Goal: Task Accomplishment & Management: Use online tool/utility

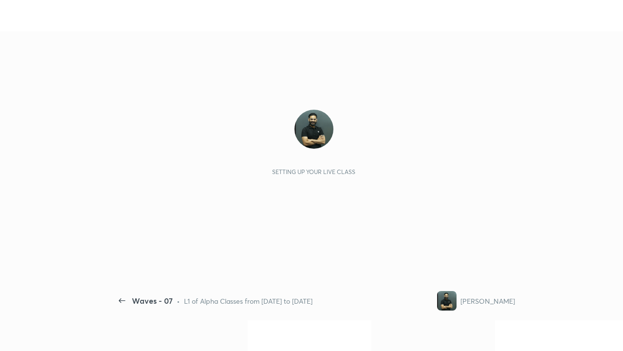
scroll to position [3, 0]
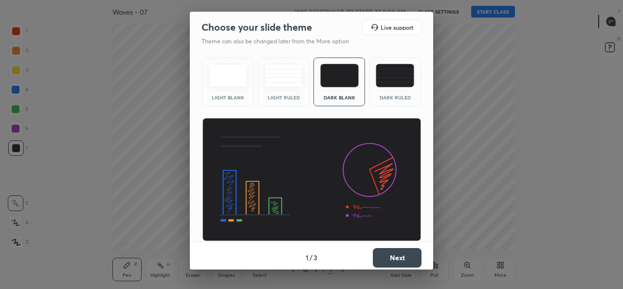
click at [384, 93] on div "Dark Ruled" at bounding box center [396, 81] width 52 height 49
click at [395, 257] on button "Next" at bounding box center [397, 257] width 49 height 19
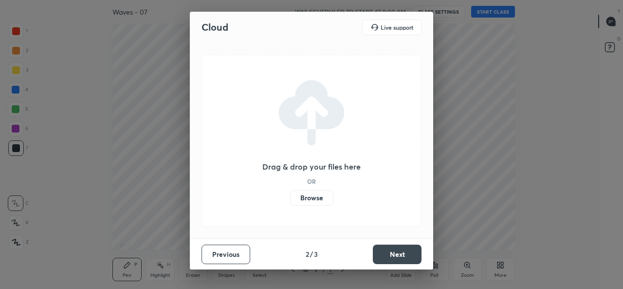
click at [304, 194] on label "Browse" at bounding box center [311, 198] width 43 height 16
click at [290, 194] on input "Browse" at bounding box center [290, 198] width 0 height 16
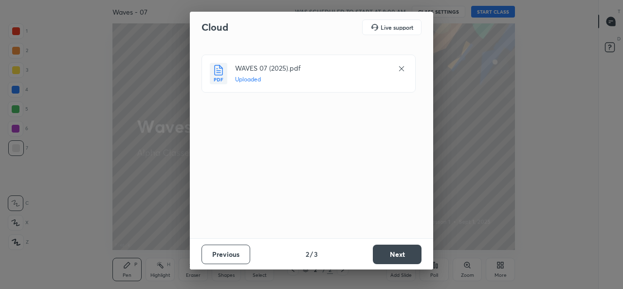
click at [388, 254] on button "Next" at bounding box center [397, 253] width 49 height 19
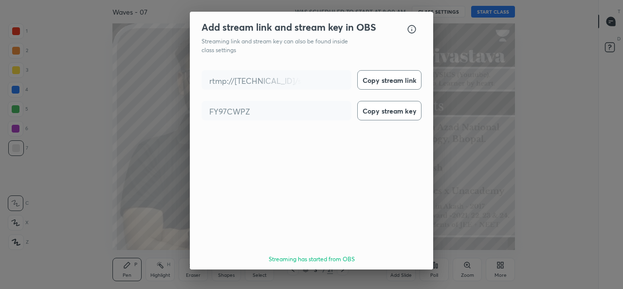
click at [392, 277] on button "Done" at bounding box center [397, 286] width 49 height 19
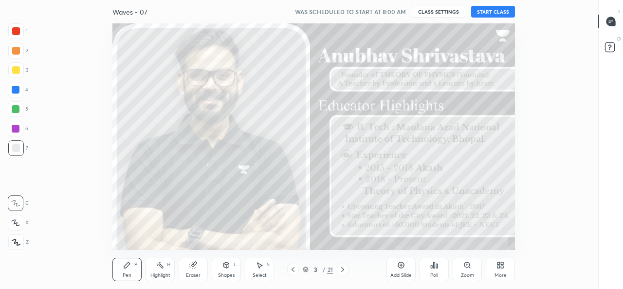
click at [490, 13] on button "START CLASS" at bounding box center [493, 12] width 44 height 12
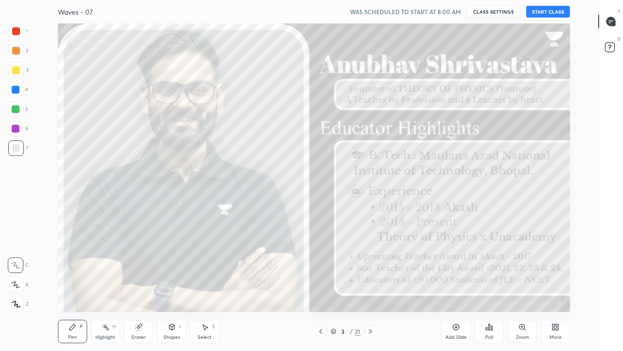
scroll to position [288, 565]
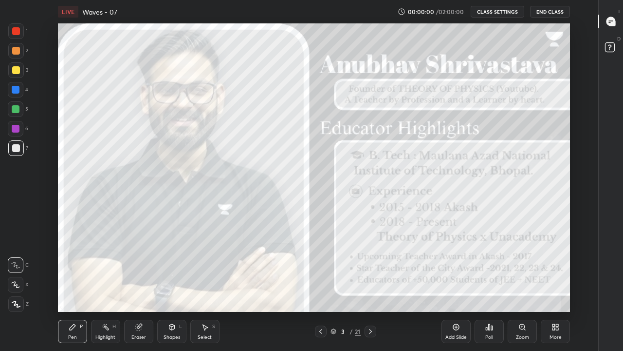
click at [551, 288] on div "More" at bounding box center [555, 330] width 29 height 23
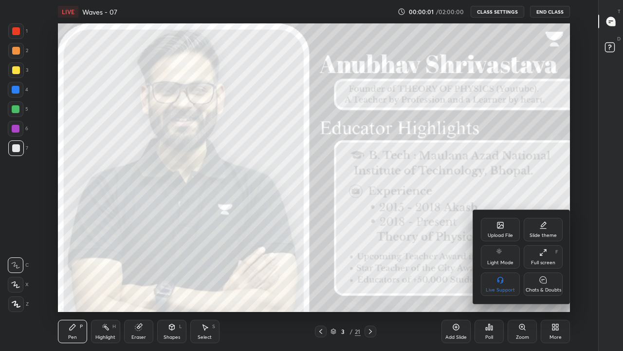
click at [535, 283] on div "Chats & Doubts" at bounding box center [543, 283] width 39 height 23
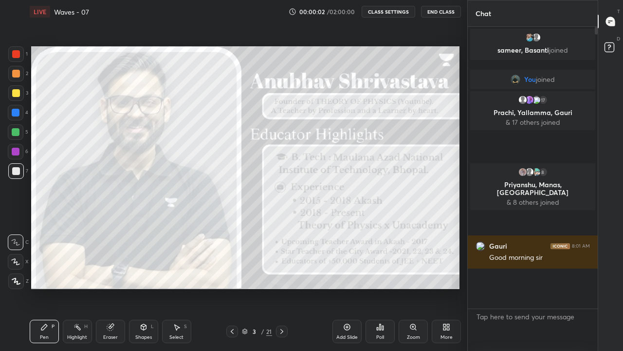
scroll to position [48403, 48263]
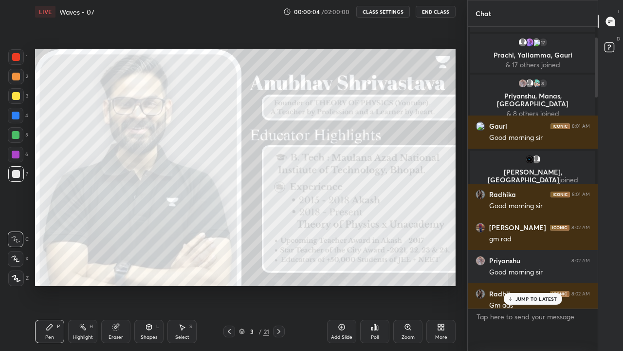
click at [526, 288] on p "JUMP TO LATEST" at bounding box center [537, 299] width 42 height 6
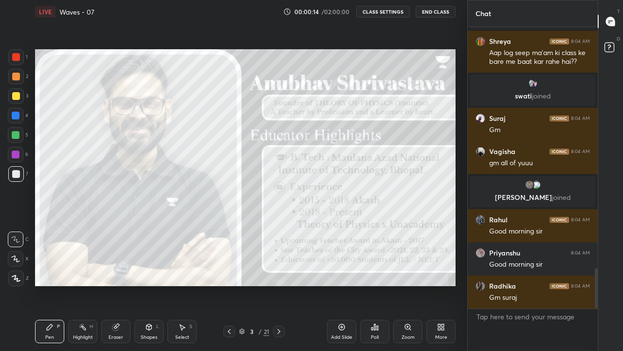
scroll to position [1715, 0]
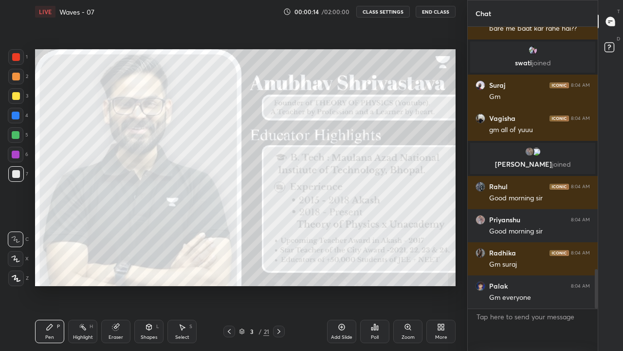
click at [15, 279] on icon at bounding box center [16, 278] width 8 height 6
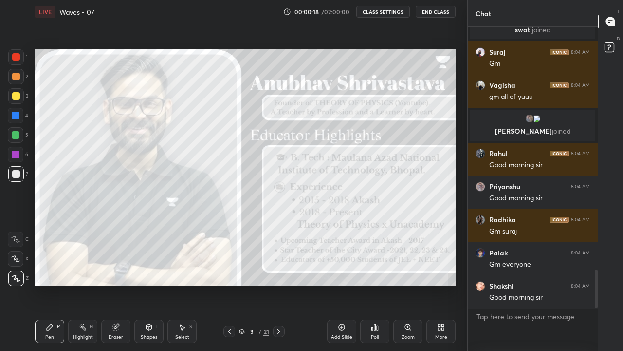
scroll to position [1781, 0]
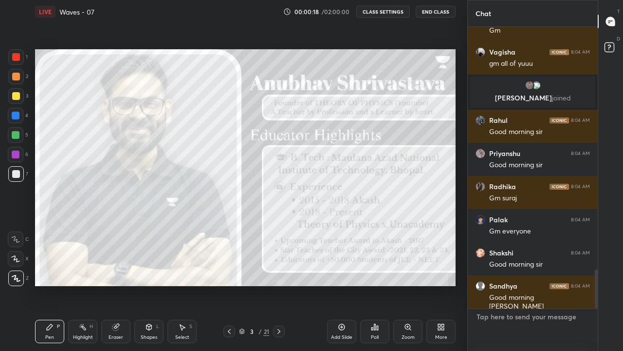
click at [490, 288] on textarea at bounding box center [533, 330] width 114 height 42
type textarea "x"
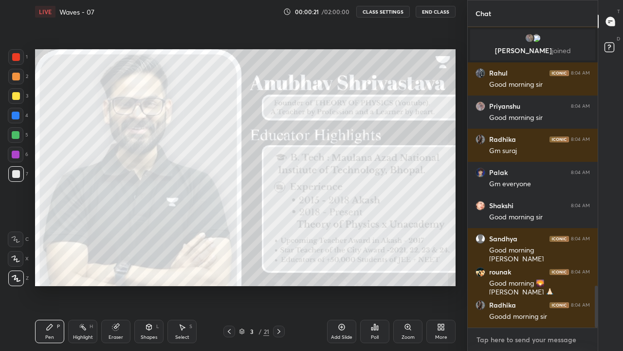
scroll to position [1861, 0]
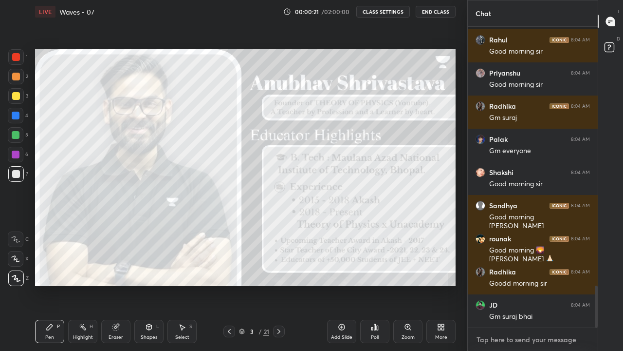
paste textarea "[URL][DOMAIN_NAME]"
type textarea "[URL][DOMAIN_NAME]"
type textarea "x"
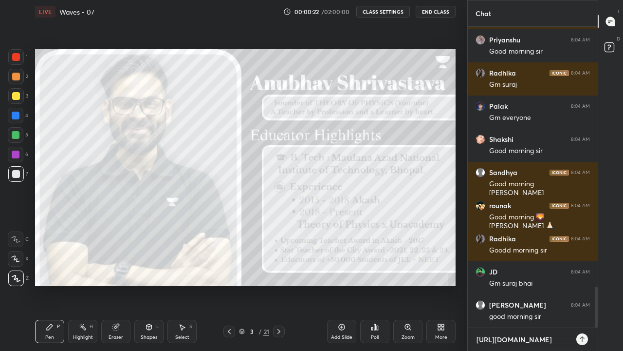
type textarea "[URL][DOMAIN_NAME]"
click at [583, 288] on icon at bounding box center [582, 339] width 8 height 8
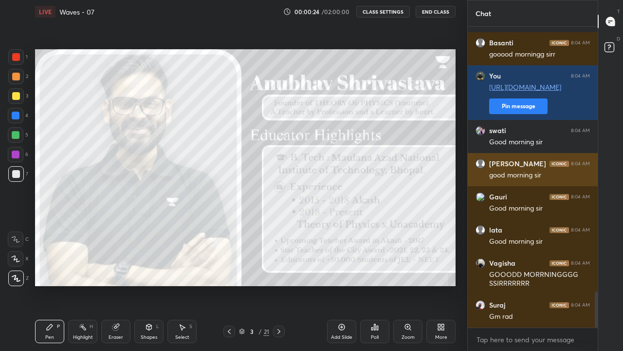
click at [511, 183] on div "[PERSON_NAME] 8:04 AM good morning sir" at bounding box center [533, 169] width 130 height 33
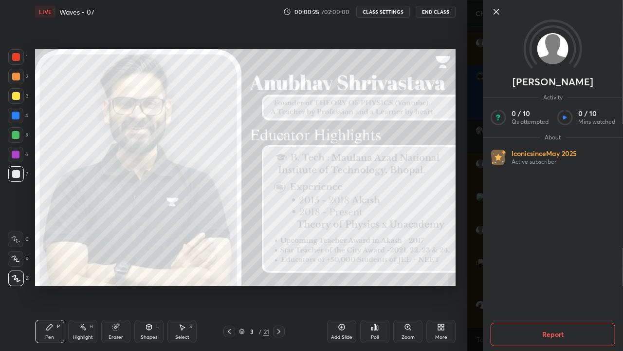
click at [476, 124] on div "[PERSON_NAME] Activity 0 / 10 Qs attempted 0 / 10 Mins watched About Iconic sin…" at bounding box center [545, 175] width 156 height 351
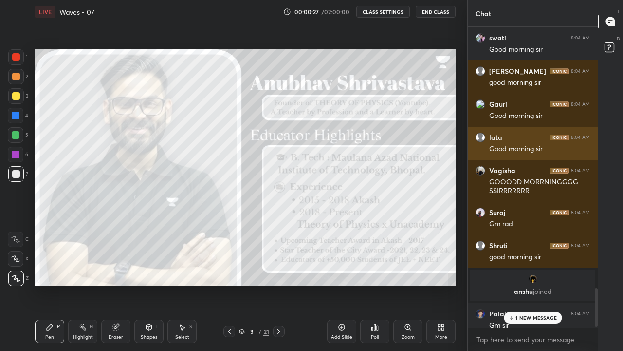
click at [504, 128] on div "lata 8:04 AM Good morning sir" at bounding box center [533, 143] width 130 height 33
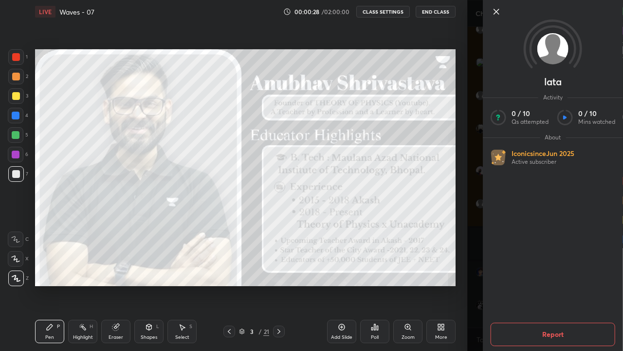
click at [477, 125] on div "lata Activity 0 / 10 Qs attempted 0 / 10 Mins watched About Iconic since [DATE]…" at bounding box center [545, 175] width 156 height 351
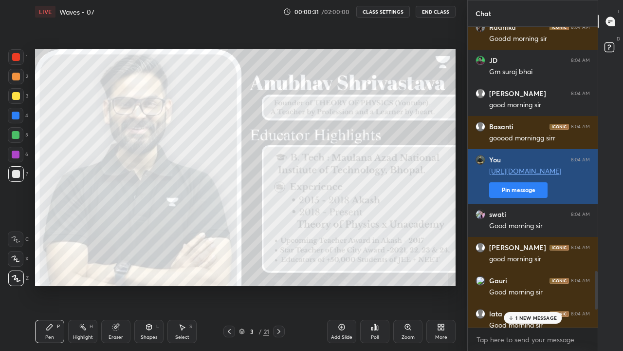
click at [503, 188] on button "Pin message" at bounding box center [518, 190] width 58 height 16
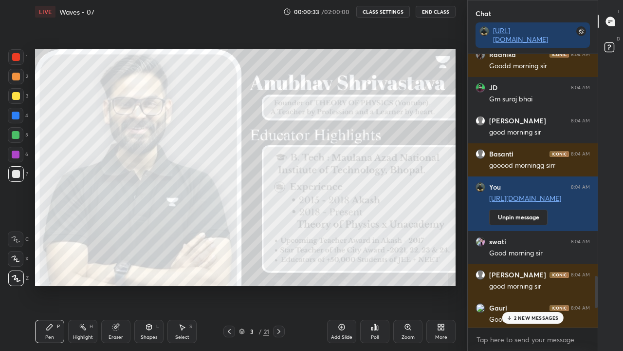
click at [511, 288] on icon at bounding box center [509, 318] width 6 height 6
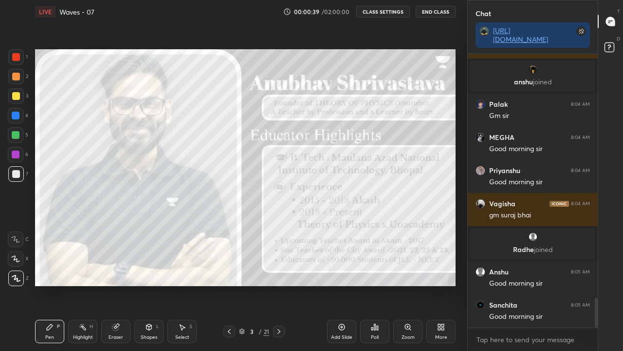
click at [441, 288] on div "More" at bounding box center [441, 330] width 29 height 23
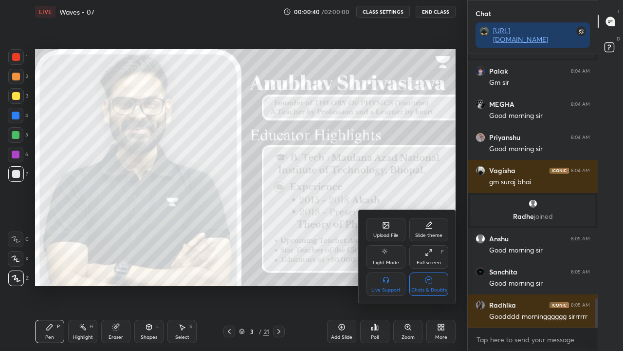
click at [461, 191] on div at bounding box center [311, 175] width 623 height 351
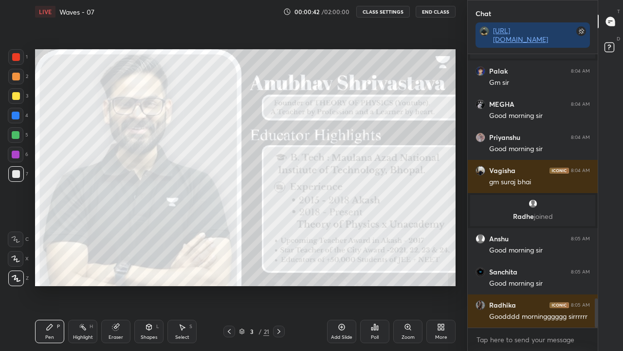
click at [443, 288] on div "More" at bounding box center [441, 330] width 29 height 23
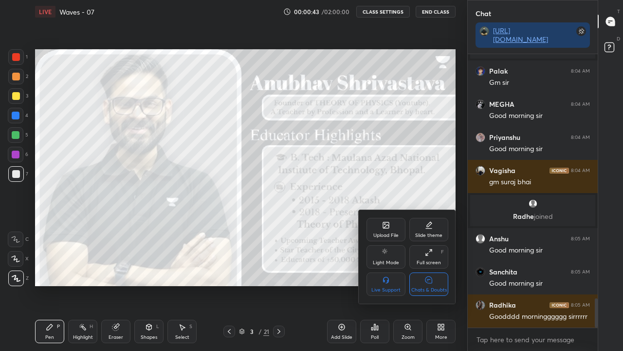
click at [433, 280] on div "Chats & Doubts" at bounding box center [428, 283] width 39 height 23
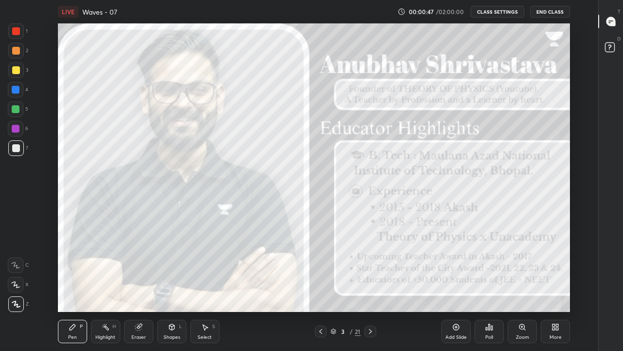
click at [74, 288] on div "Pen" at bounding box center [72, 337] width 9 height 5
click at [16, 288] on icon at bounding box center [16, 304] width 8 height 6
click at [17, 288] on icon at bounding box center [16, 303] width 9 height 7
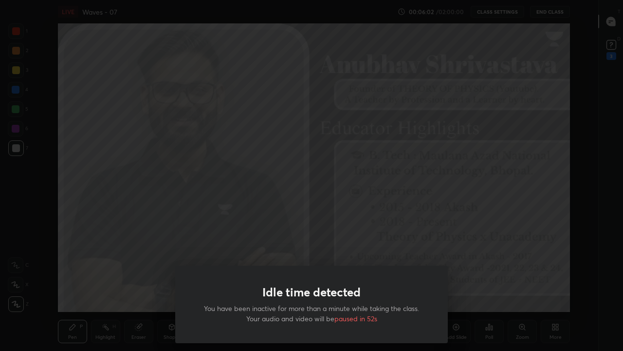
click at [127, 238] on div "Idle time detected You have been inactive for more than a minute while taking t…" at bounding box center [311, 175] width 623 height 351
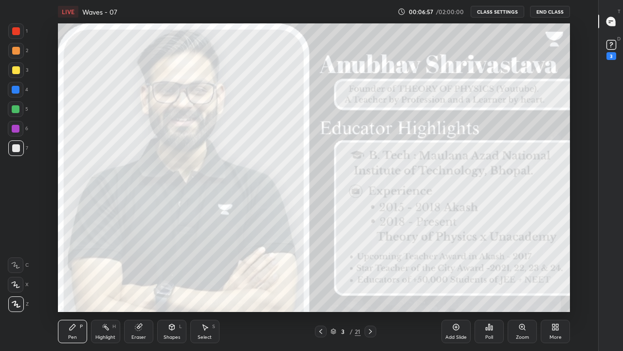
click at [446, 288] on div "Add Slide" at bounding box center [456, 330] width 29 height 23
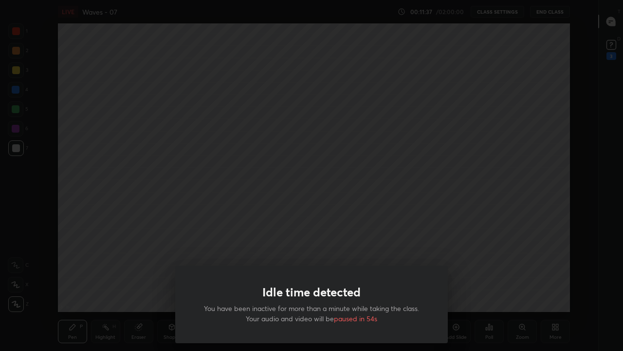
click at [245, 242] on div "Idle time detected You have been inactive for more than a minute while taking t…" at bounding box center [311, 175] width 623 height 351
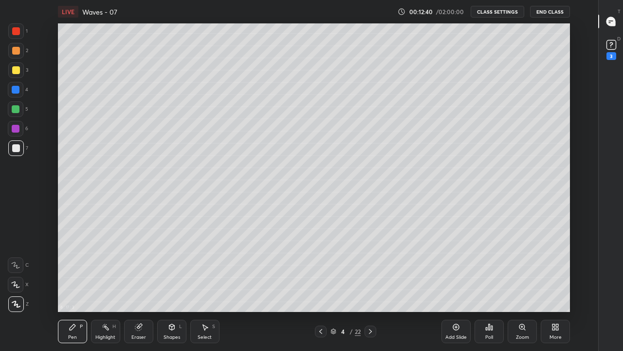
click at [455, 288] on div "Add Slide" at bounding box center [456, 337] width 21 height 5
click at [366, 288] on div at bounding box center [371, 331] width 12 height 12
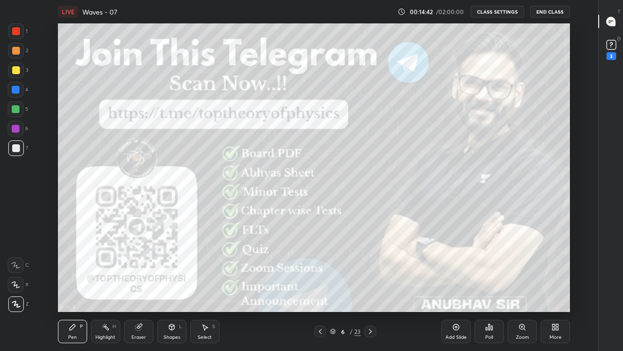
click at [372, 288] on div at bounding box center [371, 331] width 12 height 12
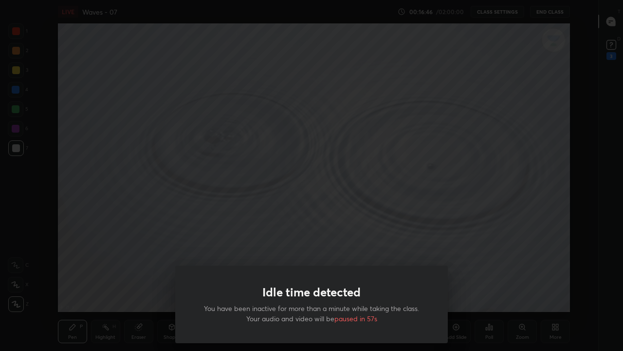
click at [228, 229] on div "Idle time detected You have been inactive for more than a minute while taking t…" at bounding box center [311, 175] width 623 height 351
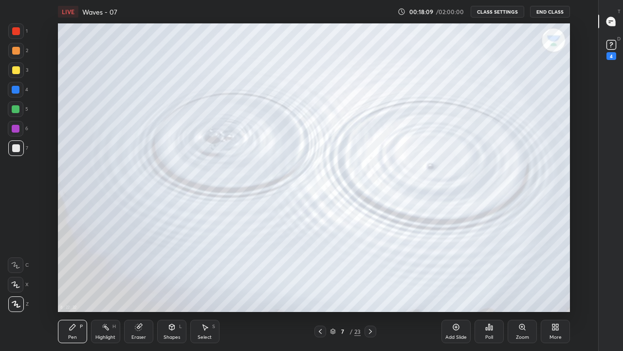
click at [369, 288] on icon at bounding box center [371, 331] width 8 height 8
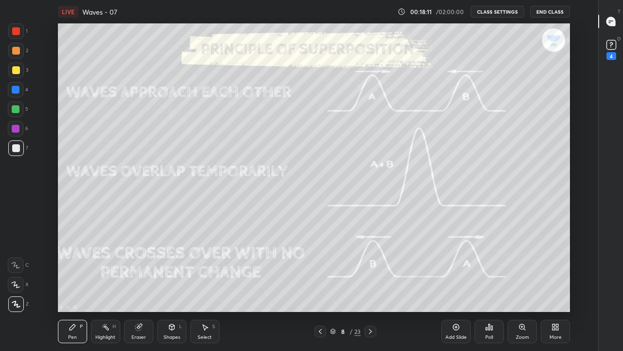
click at [372, 288] on icon at bounding box center [370, 331] width 3 height 5
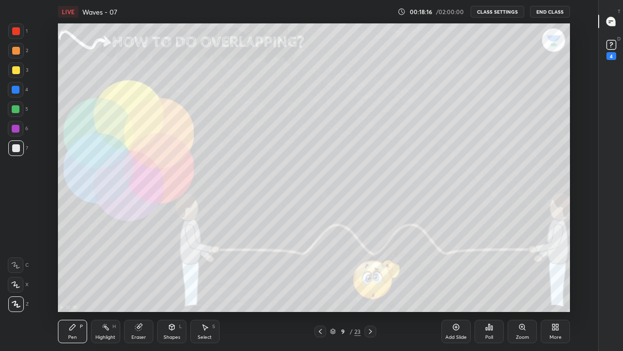
click at [370, 288] on icon at bounding box center [370, 331] width 3 height 5
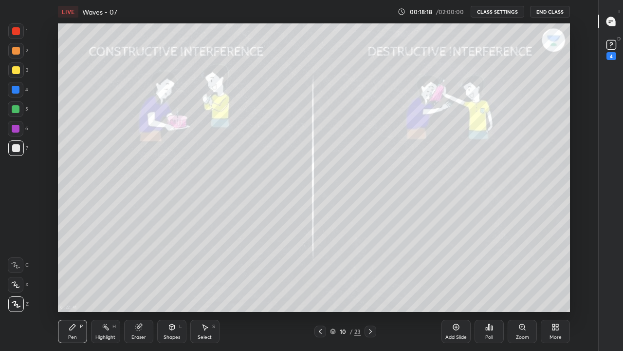
click at [319, 288] on icon at bounding box center [320, 331] width 8 height 8
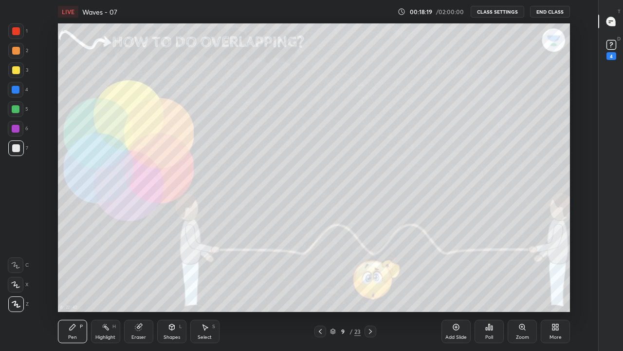
click at [453, 288] on div "Add Slide" at bounding box center [456, 337] width 21 height 5
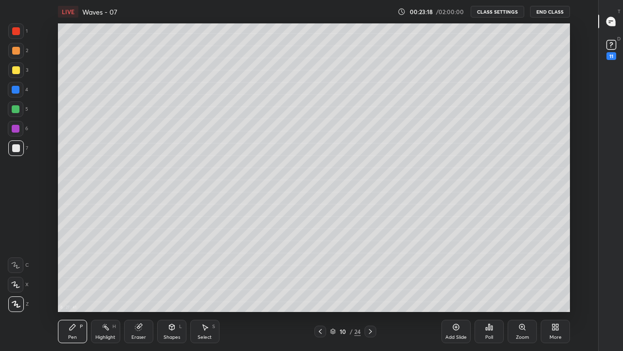
click at [15, 288] on div at bounding box center [16, 304] width 16 height 16
click at [16, 112] on div at bounding box center [16, 109] width 8 height 8
click at [371, 288] on icon at bounding box center [371, 331] width 8 height 8
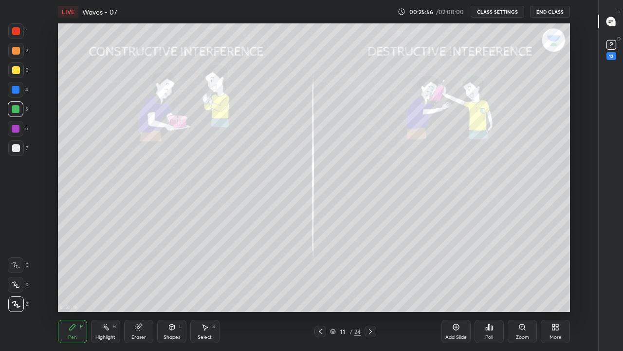
click at [19, 148] on div at bounding box center [16, 148] width 8 height 8
click at [77, 288] on div "Pen P" at bounding box center [72, 330] width 29 height 23
click at [17, 288] on icon at bounding box center [16, 303] width 9 height 7
click at [370, 288] on icon at bounding box center [371, 331] width 8 height 8
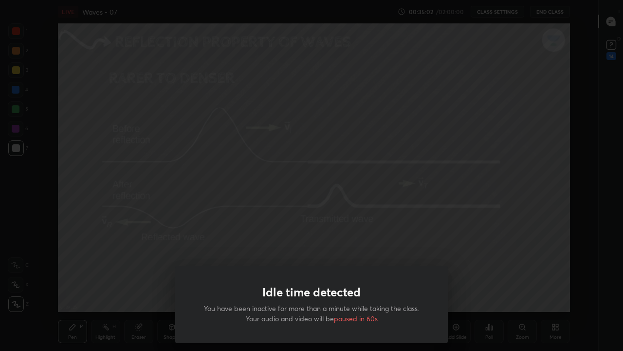
click at [73, 288] on div "Idle time detected You have been inactive for more than a minute while taking t…" at bounding box center [311, 175] width 623 height 351
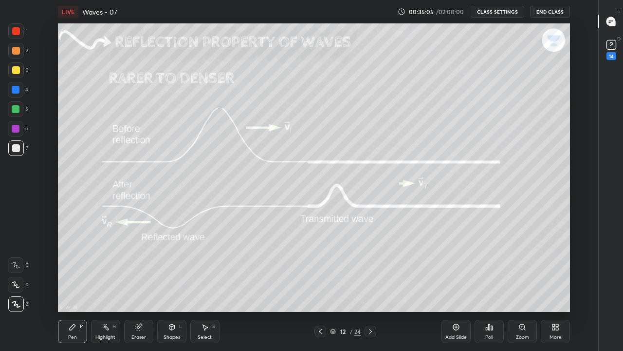
click at [69, 288] on div "Pen P" at bounding box center [72, 330] width 29 height 23
click at [552, 288] on icon at bounding box center [556, 327] width 8 height 8
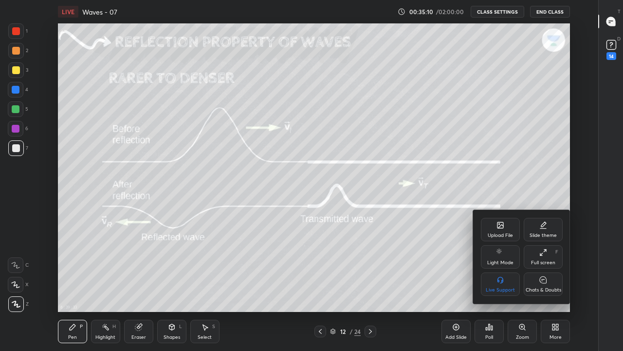
click at [537, 256] on div "Full screen F" at bounding box center [543, 256] width 39 height 23
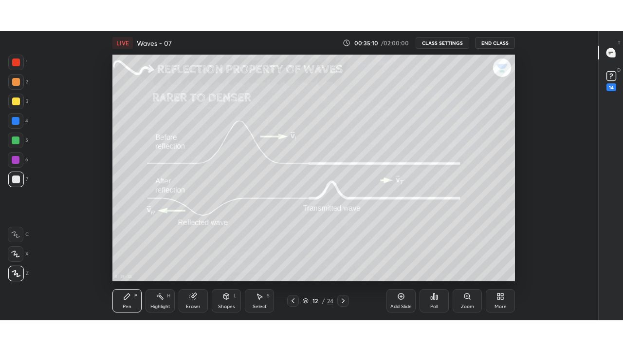
scroll to position [48465, 48125]
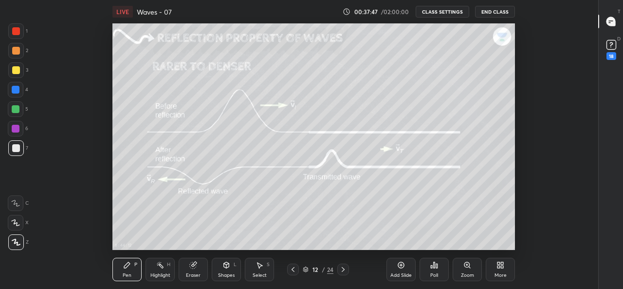
click at [499, 267] on icon at bounding box center [499, 266] width 2 height 2
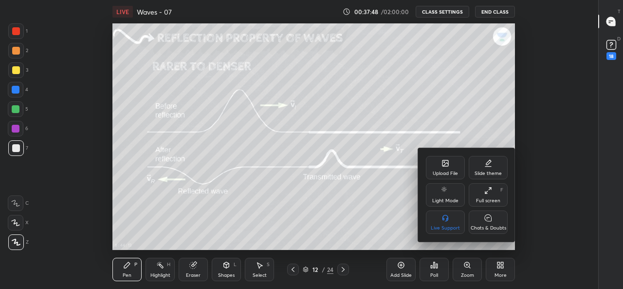
click at [486, 196] on div "Full screen F" at bounding box center [488, 194] width 39 height 23
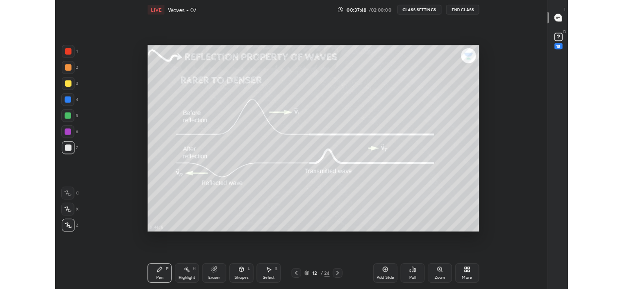
scroll to position [288, 565]
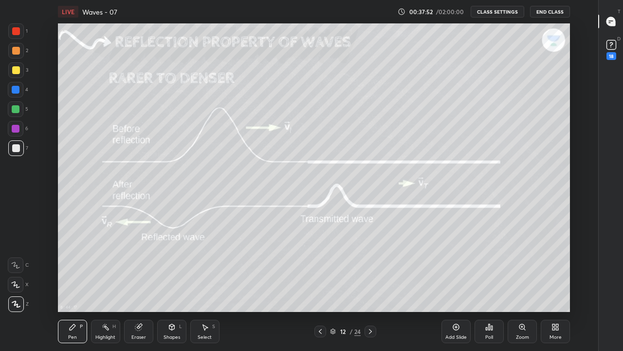
click at [73, 288] on div "Pen P" at bounding box center [72, 330] width 29 height 23
click at [15, 288] on icon at bounding box center [16, 304] width 8 height 6
click at [371, 288] on icon at bounding box center [371, 331] width 8 height 8
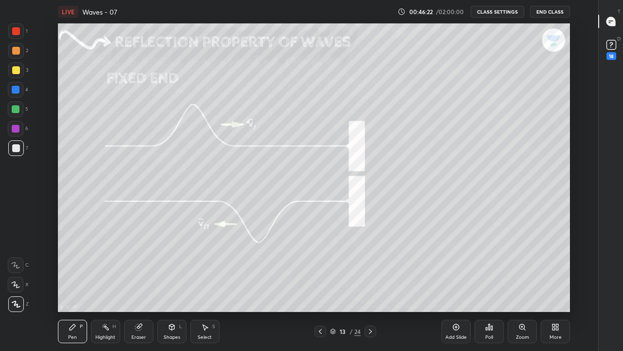
click at [13, 288] on icon at bounding box center [16, 304] width 8 height 6
click at [15, 30] on div at bounding box center [16, 31] width 8 height 8
click at [66, 288] on div "Pen P" at bounding box center [72, 330] width 29 height 23
click at [14, 288] on icon at bounding box center [16, 304] width 8 height 6
click at [16, 149] on div at bounding box center [16, 148] width 8 height 8
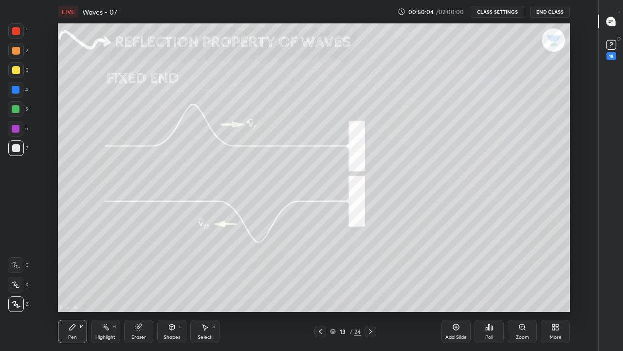
click at [370, 288] on icon at bounding box center [370, 331] width 3 height 5
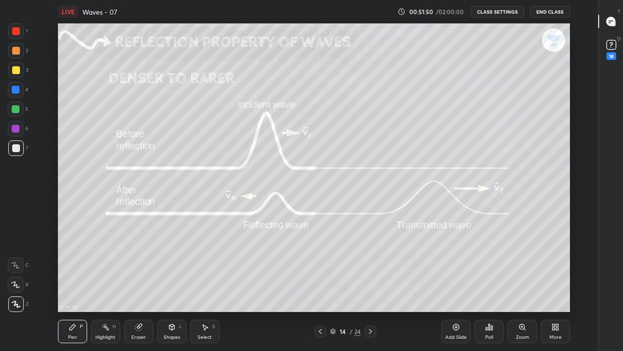
click at [143, 288] on div "Eraser" at bounding box center [138, 330] width 29 height 23
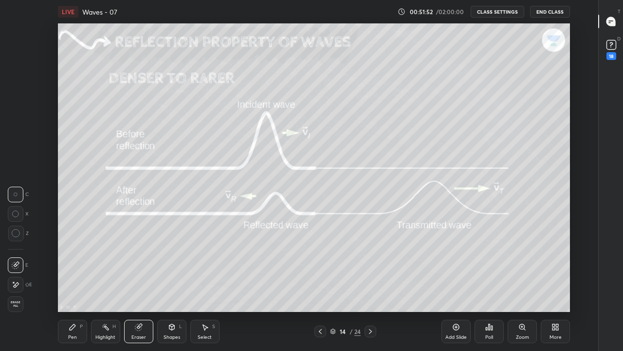
click at [78, 288] on div "Pen P" at bounding box center [72, 330] width 29 height 23
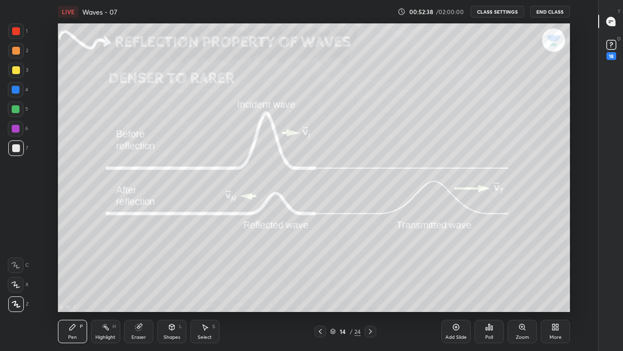
click at [370, 288] on icon at bounding box center [371, 331] width 8 height 8
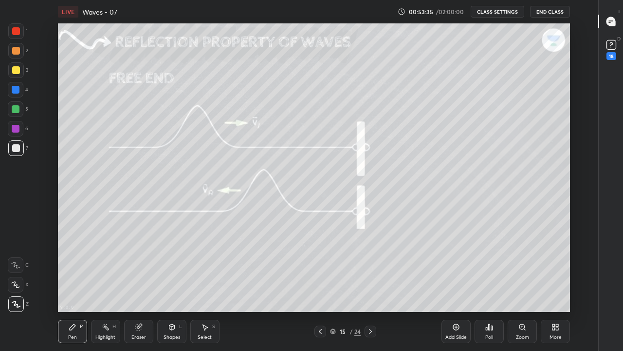
click at [552, 288] on icon at bounding box center [556, 327] width 8 height 8
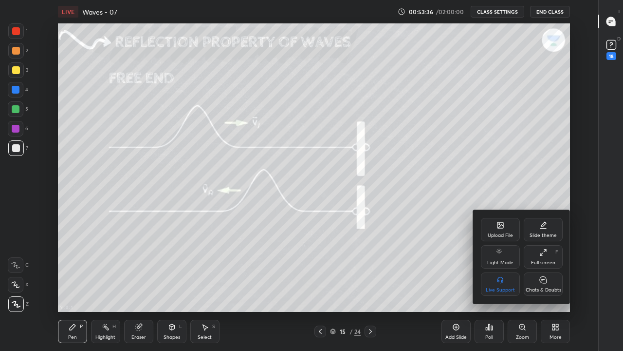
click at [542, 254] on icon at bounding box center [543, 252] width 8 height 8
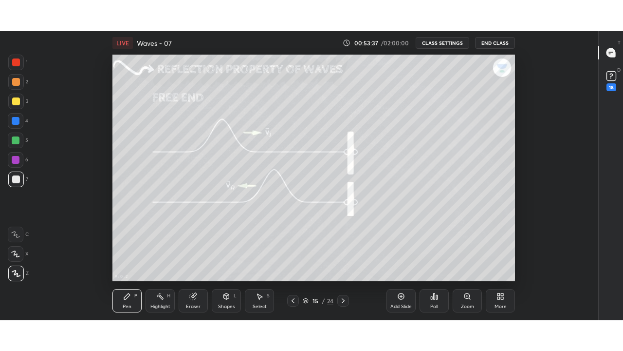
scroll to position [48465, 48125]
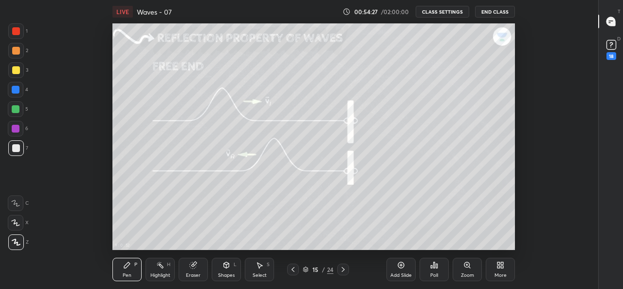
click at [497, 268] on icon at bounding box center [501, 265] width 8 height 8
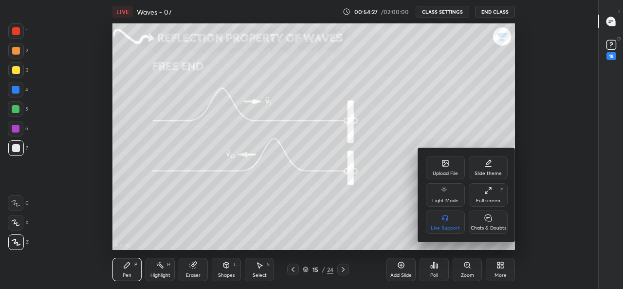
click at [489, 194] on div "Full screen F" at bounding box center [488, 194] width 39 height 23
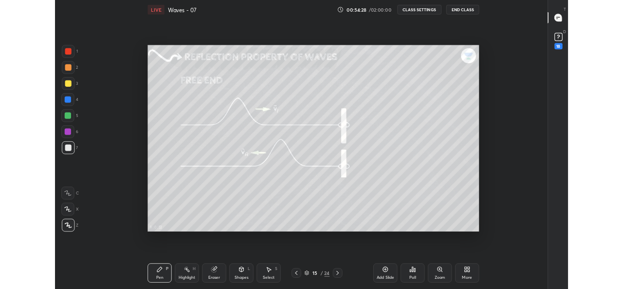
scroll to position [288, 565]
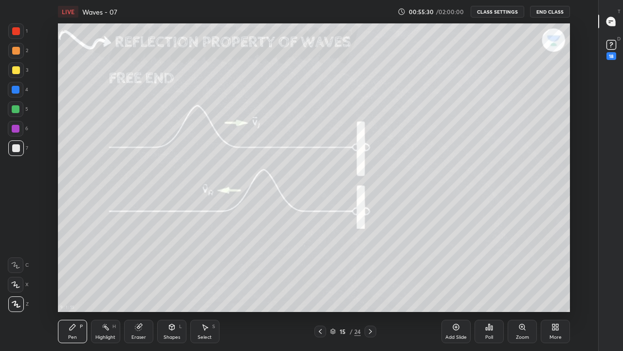
click at [321, 288] on div at bounding box center [321, 331] width 12 height 12
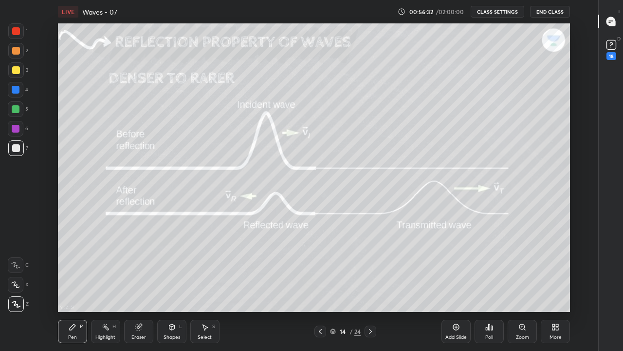
click at [74, 288] on div "Pen P" at bounding box center [72, 330] width 29 height 23
click at [19, 288] on icon at bounding box center [16, 303] width 9 height 7
click at [371, 288] on icon at bounding box center [371, 331] width 8 height 8
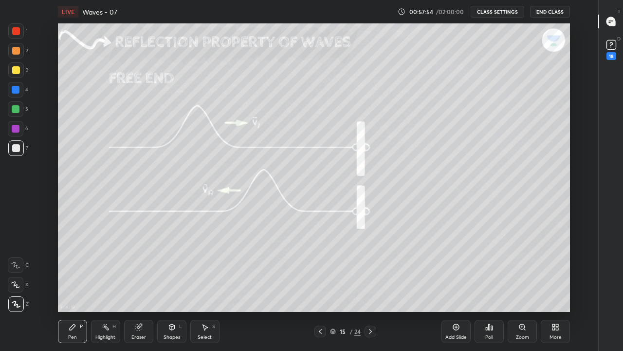
click at [371, 288] on icon at bounding box center [371, 331] width 8 height 8
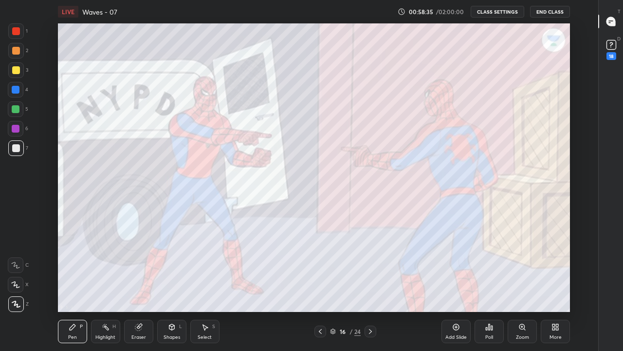
click at [451, 288] on div "Add Slide" at bounding box center [456, 330] width 29 height 23
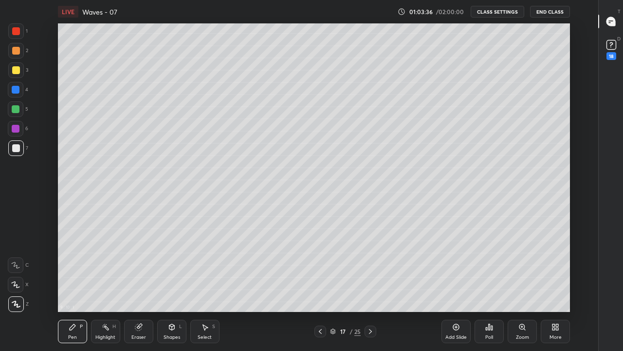
click at [74, 288] on div "Pen P" at bounding box center [72, 330] width 29 height 23
click at [15, 106] on div at bounding box center [16, 109] width 8 height 8
click at [132, 288] on div "Eraser" at bounding box center [138, 330] width 29 height 23
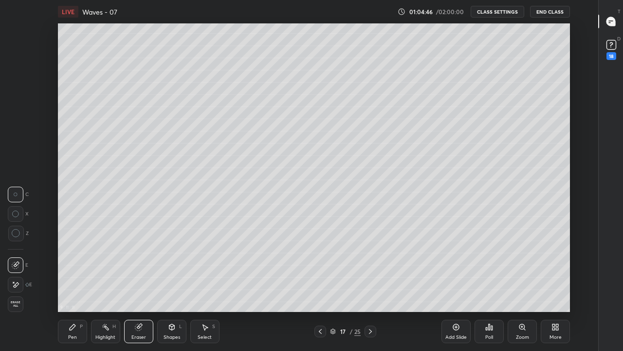
click at [71, 288] on div "Pen P" at bounding box center [72, 330] width 29 height 23
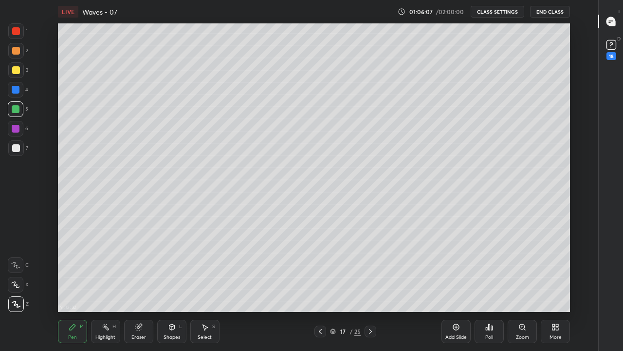
click at [18, 288] on icon at bounding box center [16, 303] width 9 height 7
click at [17, 148] on div at bounding box center [16, 148] width 8 height 8
click at [449, 288] on div "Add Slide" at bounding box center [456, 330] width 29 height 23
click at [320, 288] on icon at bounding box center [320, 331] width 8 height 8
click at [371, 288] on icon at bounding box center [371, 331] width 8 height 8
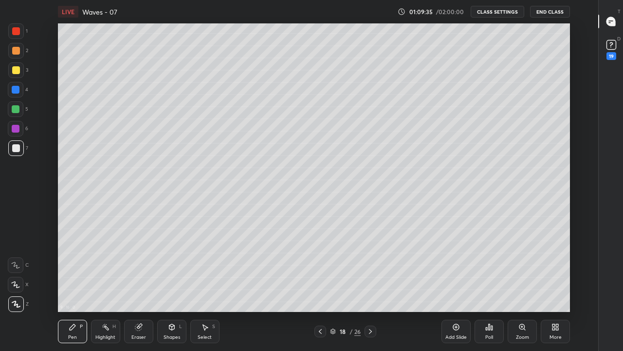
click at [75, 288] on icon at bounding box center [73, 327] width 6 height 6
click at [15, 73] on div at bounding box center [16, 70] width 8 height 8
click at [320, 288] on icon at bounding box center [320, 331] width 8 height 8
click at [371, 288] on icon at bounding box center [371, 331] width 8 height 8
click at [320, 288] on icon at bounding box center [320, 331] width 8 height 8
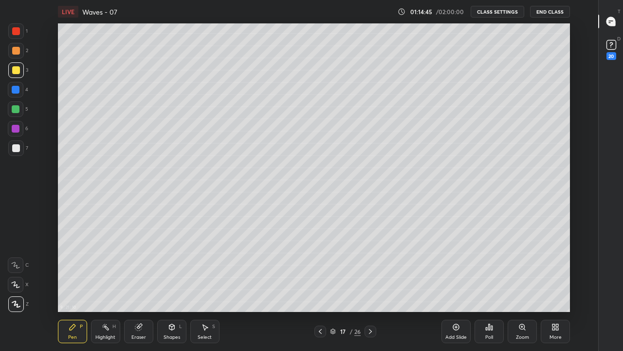
click at [370, 288] on icon at bounding box center [371, 331] width 8 height 8
click at [102, 288] on div "Highlight" at bounding box center [105, 337] width 20 height 5
click at [70, 288] on icon at bounding box center [73, 327] width 6 height 6
click at [106, 288] on div "Highlight H" at bounding box center [105, 330] width 29 height 23
click at [137, 288] on icon at bounding box center [138, 327] width 6 height 6
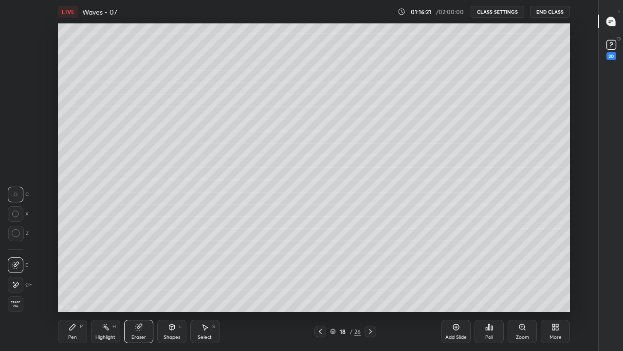
click at [76, 288] on div "Pen P" at bounding box center [72, 330] width 29 height 23
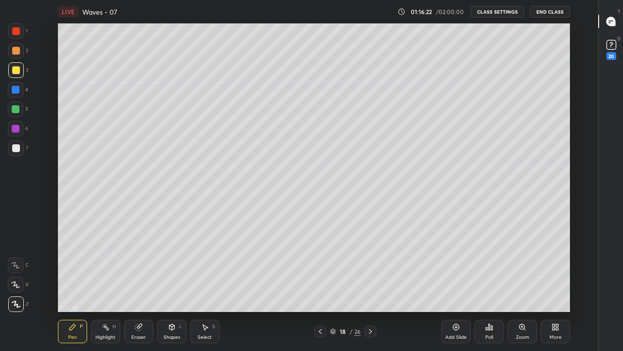
click at [17, 288] on icon at bounding box center [16, 304] width 8 height 6
click at [16, 147] on div at bounding box center [16, 148] width 8 height 8
click at [16, 71] on div at bounding box center [16, 70] width 8 height 8
click at [320, 288] on icon at bounding box center [320, 331] width 3 height 5
click at [371, 288] on icon at bounding box center [371, 331] width 8 height 8
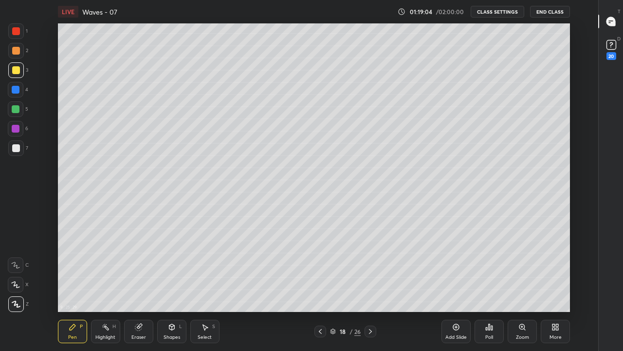
click at [110, 288] on div "Highlight H" at bounding box center [105, 330] width 29 height 23
click at [76, 288] on div "Pen P" at bounding box center [72, 330] width 29 height 23
click at [17, 110] on div at bounding box center [16, 109] width 8 height 8
click at [103, 288] on div "Highlight" at bounding box center [105, 337] width 20 height 5
click at [74, 288] on div "Pen" at bounding box center [72, 337] width 9 height 5
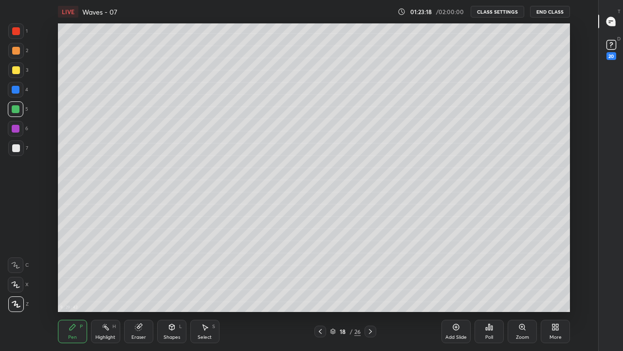
click at [107, 288] on div "Highlight" at bounding box center [105, 337] width 20 height 5
click at [68, 288] on div "Pen P" at bounding box center [72, 330] width 29 height 23
click at [320, 288] on icon at bounding box center [320, 331] width 8 height 8
click at [371, 288] on icon at bounding box center [371, 331] width 8 height 8
click at [553, 288] on icon at bounding box center [554, 328] width 2 height 2
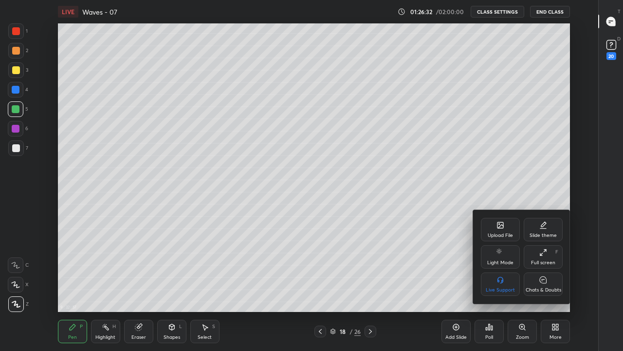
click at [541, 254] on icon at bounding box center [541, 254] width 2 height 2
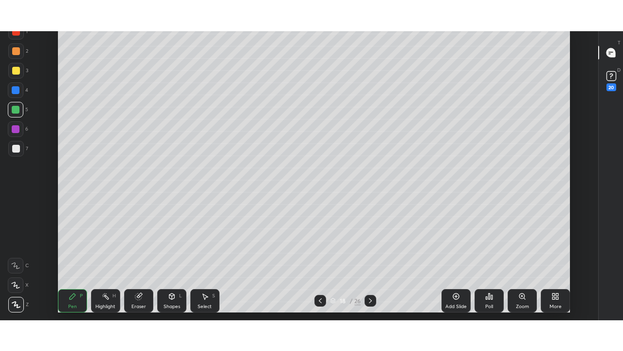
scroll to position [48465, 48125]
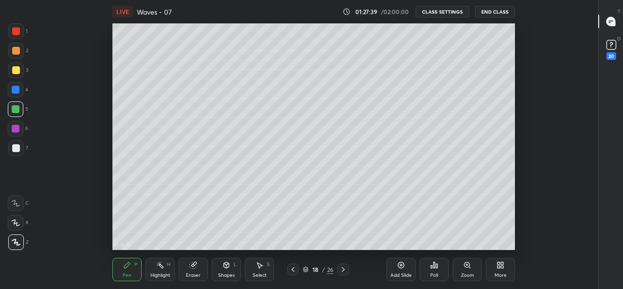
click at [81, 108] on div "9 : 38 : 0 Setting up your live class" at bounding box center [314, 136] width 566 height 226
click at [500, 266] on icon at bounding box center [499, 266] width 2 height 2
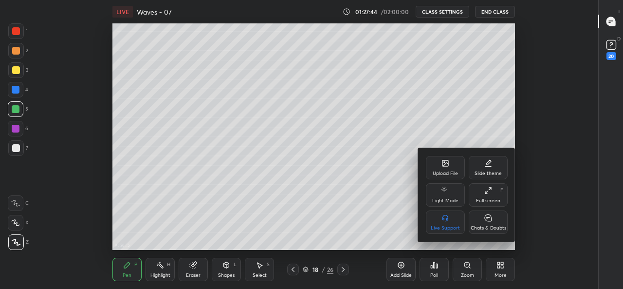
click at [485, 191] on icon at bounding box center [486, 192] width 2 height 2
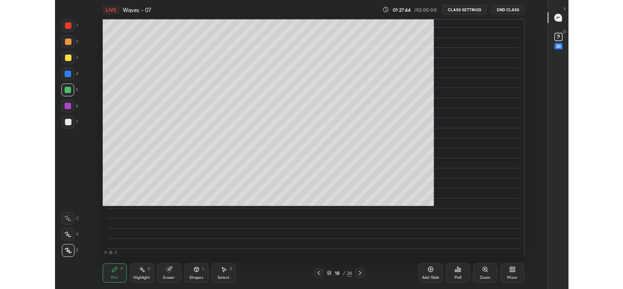
scroll to position [288, 565]
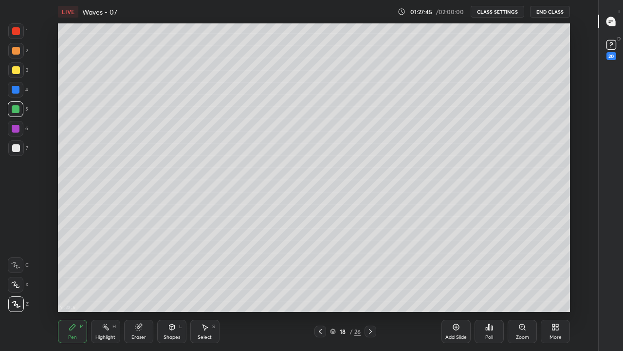
click at [372, 288] on icon at bounding box center [371, 331] width 8 height 8
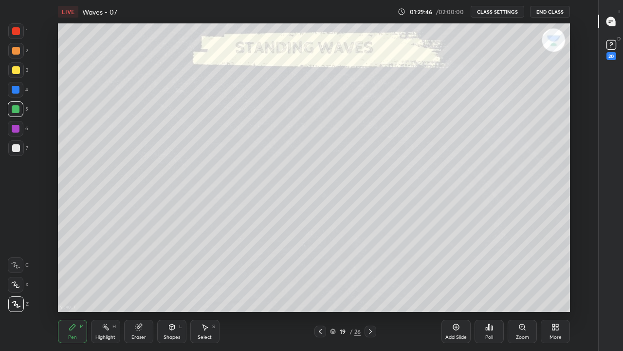
click at [111, 288] on div "Highlight H" at bounding box center [105, 330] width 29 height 23
click at [141, 288] on div "Eraser" at bounding box center [138, 330] width 29 height 23
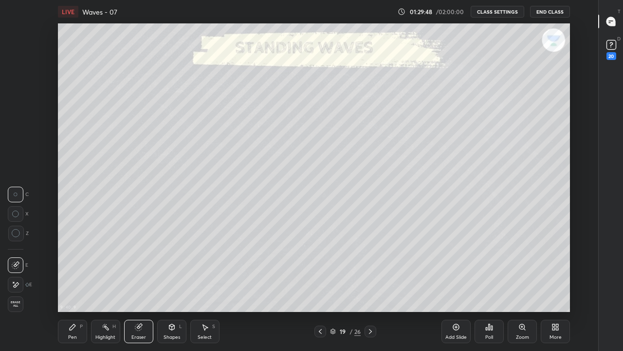
click at [71, 288] on div "Pen P" at bounding box center [72, 330] width 29 height 23
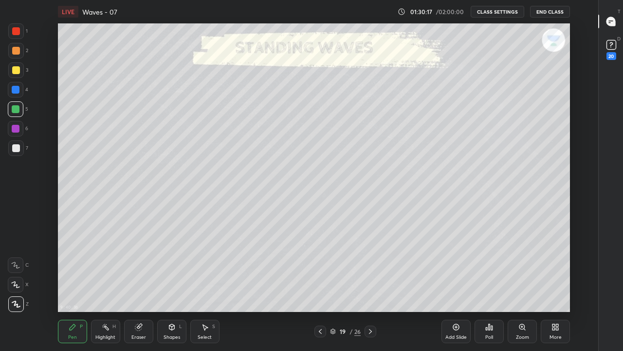
click at [137, 288] on div "Eraser" at bounding box center [138, 330] width 29 height 23
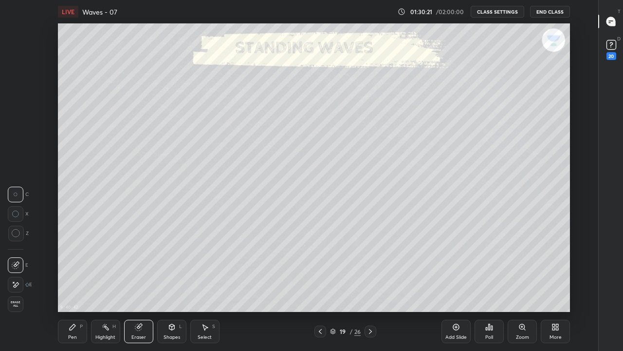
click at [68, 288] on div "Pen" at bounding box center [72, 337] width 9 height 5
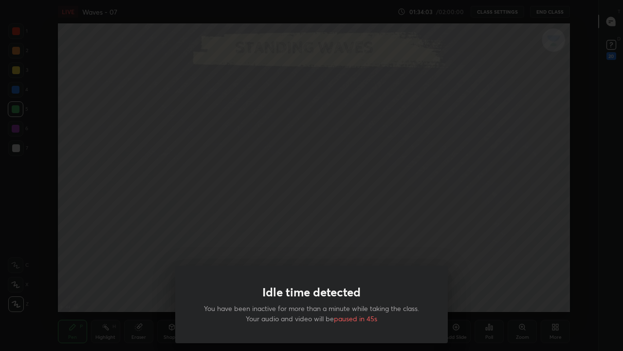
click at [170, 242] on div "Idle time detected You have been inactive for more than a minute while taking t…" at bounding box center [311, 175] width 623 height 351
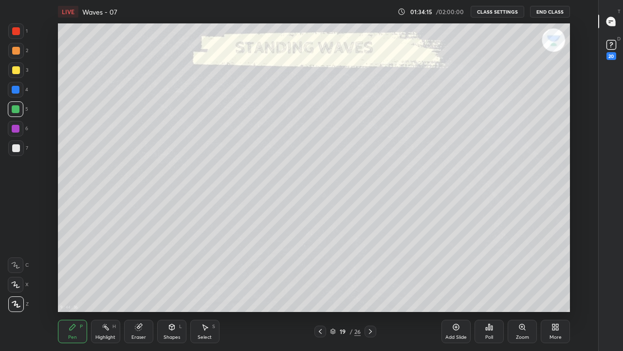
click at [71, 288] on icon at bounding box center [73, 327] width 6 height 6
click at [17, 288] on icon at bounding box center [16, 303] width 9 height 7
click at [320, 288] on icon at bounding box center [320, 331] width 8 height 8
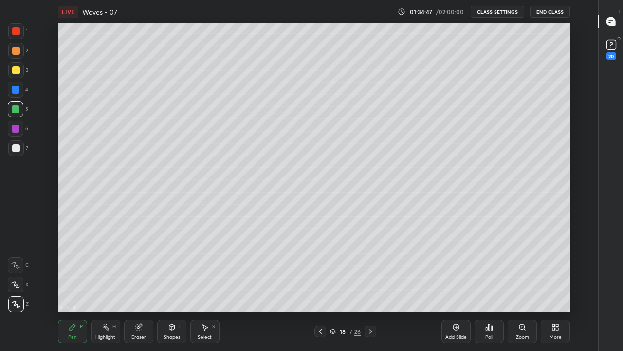
click at [371, 288] on icon at bounding box center [371, 331] width 8 height 8
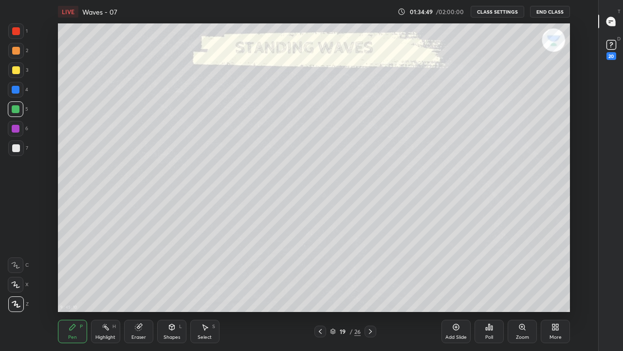
click at [445, 288] on div "Add Slide" at bounding box center [456, 330] width 29 height 23
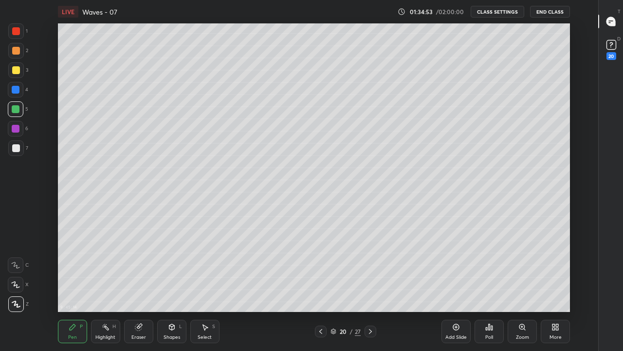
click at [16, 147] on div at bounding box center [16, 148] width 8 height 8
click at [142, 288] on div "Eraser" at bounding box center [138, 337] width 15 height 5
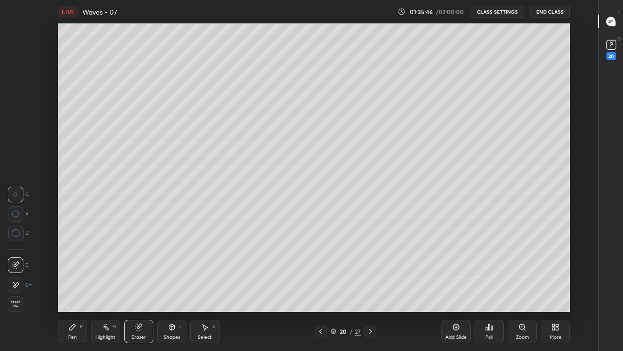
click at [71, 288] on div "Pen" at bounding box center [72, 337] width 9 height 5
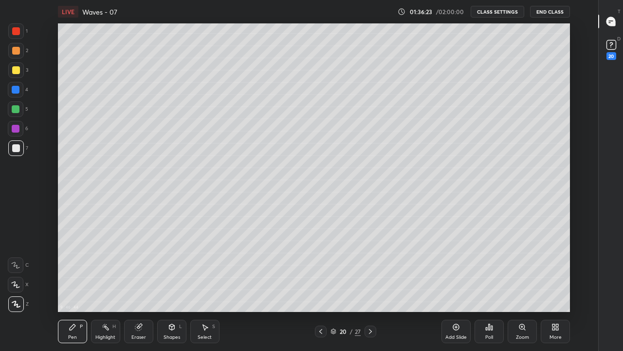
click at [102, 288] on div "Highlight H" at bounding box center [105, 330] width 29 height 23
click at [320, 288] on icon at bounding box center [321, 331] width 8 height 8
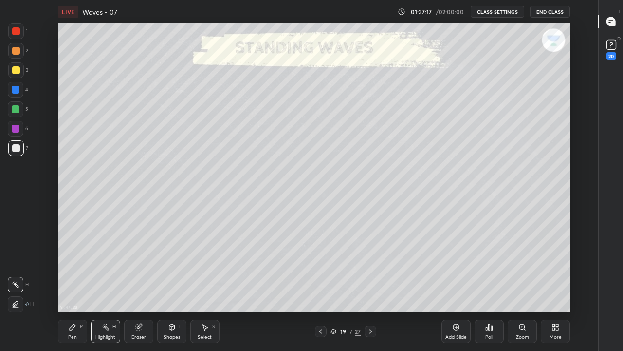
click at [320, 288] on icon at bounding box center [321, 331] width 8 height 8
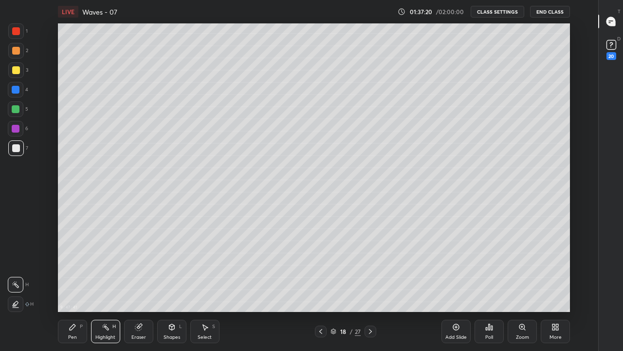
click at [321, 288] on icon at bounding box center [321, 331] width 8 height 8
click at [371, 288] on icon at bounding box center [371, 331] width 8 height 8
click at [369, 288] on icon at bounding box center [371, 331] width 8 height 8
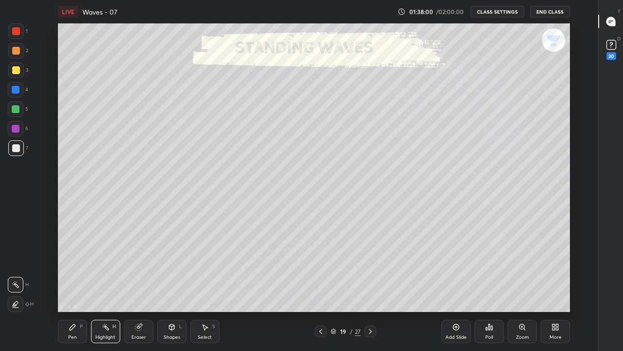
click at [372, 288] on icon at bounding box center [370, 331] width 3 height 5
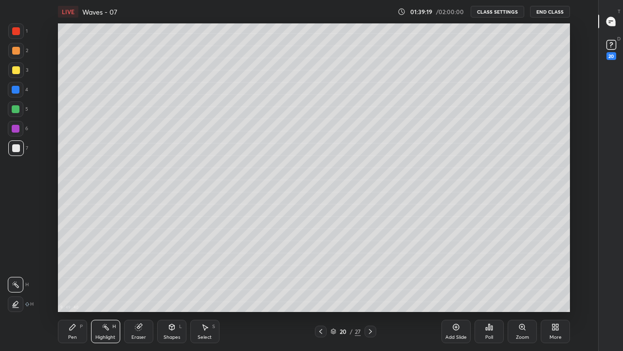
click at [73, 288] on div "Pen" at bounding box center [72, 337] width 9 height 5
click at [70, 288] on icon at bounding box center [73, 327] width 6 height 6
click at [552, 288] on icon at bounding box center [556, 327] width 8 height 8
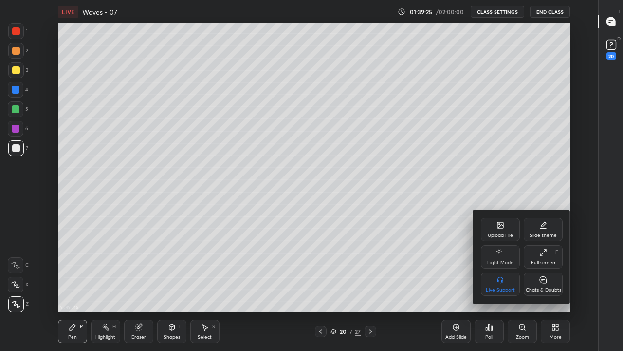
click at [543, 260] on div "Full screen" at bounding box center [543, 262] width 24 height 5
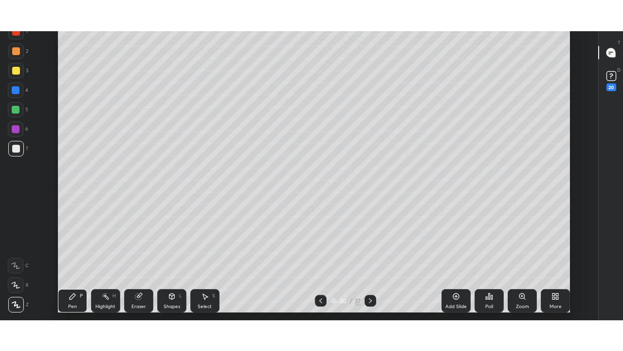
scroll to position [48465, 48125]
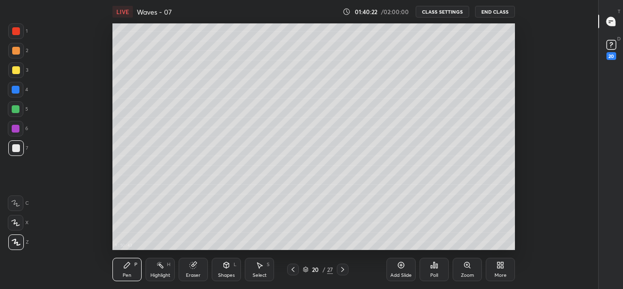
click at [500, 269] on div "More" at bounding box center [500, 269] width 29 height 23
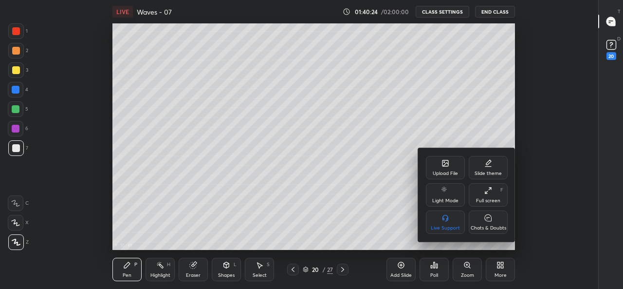
click at [488, 196] on div "Full screen F" at bounding box center [488, 194] width 39 height 23
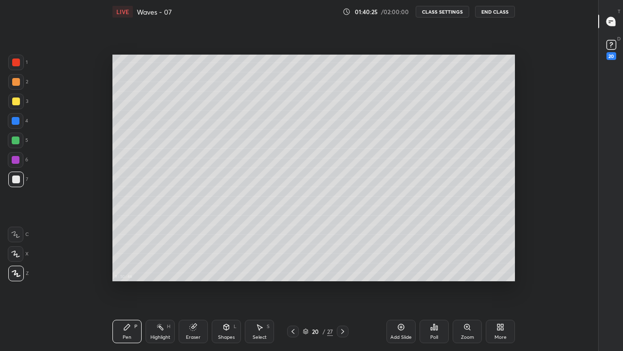
scroll to position [288, 565]
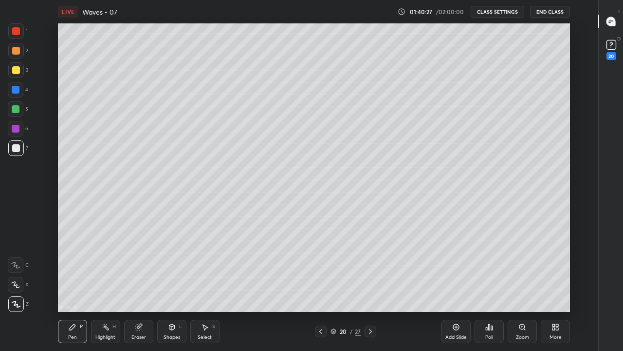
click at [71, 288] on div "Pen P" at bounding box center [72, 330] width 29 height 23
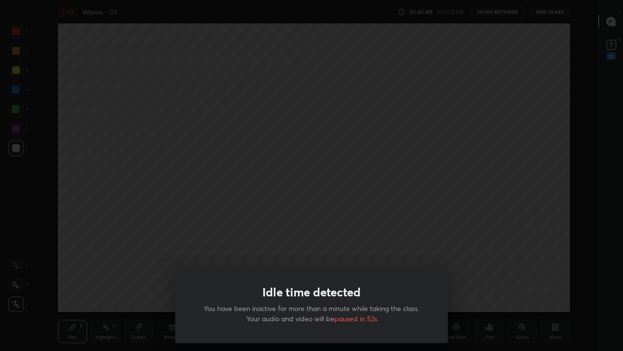
click at [357, 249] on div "Idle time detected You have been inactive for more than a minute while taking t…" at bounding box center [311, 175] width 623 height 351
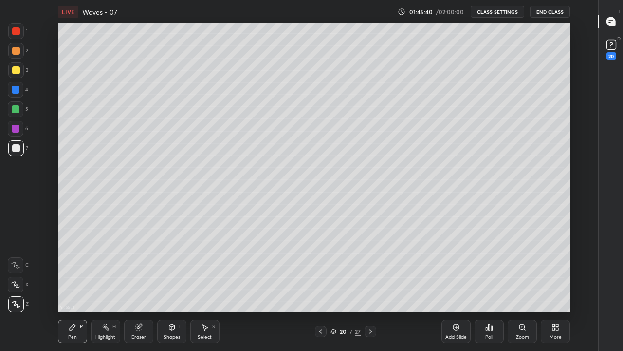
click at [371, 288] on icon at bounding box center [371, 331] width 8 height 8
click at [109, 288] on div "Highlight" at bounding box center [105, 337] width 20 height 5
click at [70, 288] on div "Pen P" at bounding box center [72, 330] width 29 height 23
click at [109, 288] on rect at bounding box center [106, 327] width 5 height 5
click at [73, 288] on div "Pen P" at bounding box center [72, 330] width 29 height 23
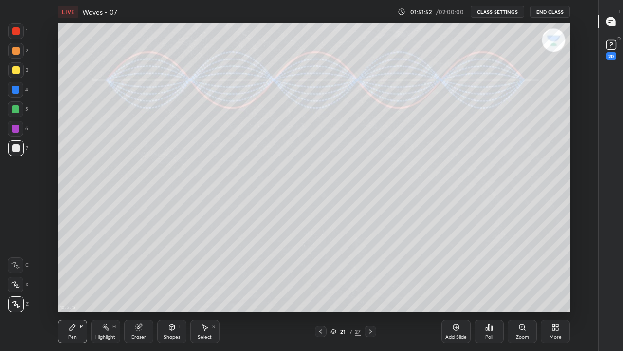
click at [141, 288] on div "Eraser" at bounding box center [138, 330] width 29 height 23
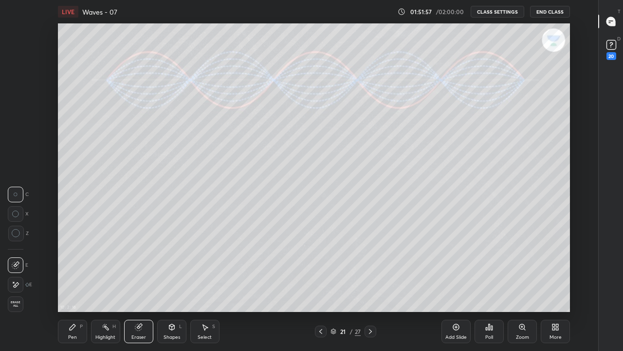
click at [77, 288] on div "Pen P" at bounding box center [72, 330] width 29 height 23
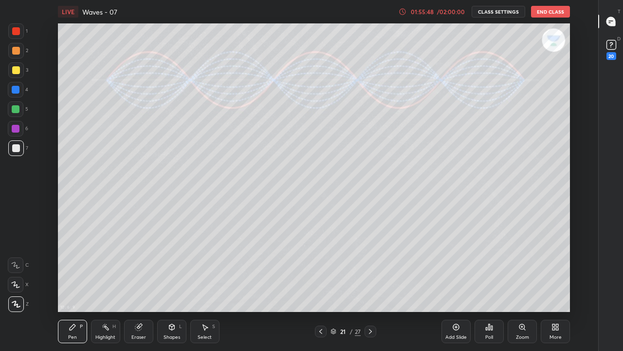
click at [579, 280] on div "10 : 6 : 9 Setting up your live class" at bounding box center [314, 167] width 566 height 288
click at [446, 14] on div "/ 02:00:00" at bounding box center [451, 12] width 30 height 6
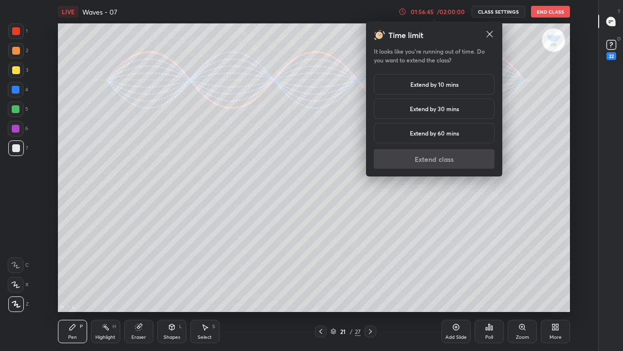
click at [431, 83] on h5 "Extend by 10 mins" at bounding box center [434, 84] width 48 height 9
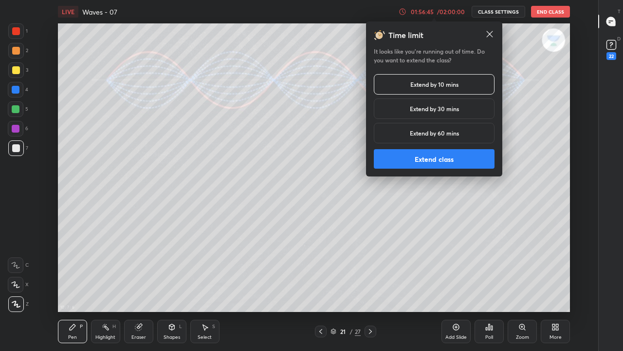
click at [417, 158] on button "Extend class" at bounding box center [434, 158] width 121 height 19
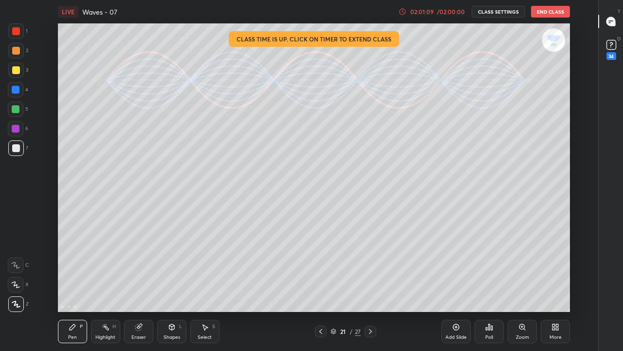
click at [539, 15] on button "End Class" at bounding box center [550, 12] width 39 height 12
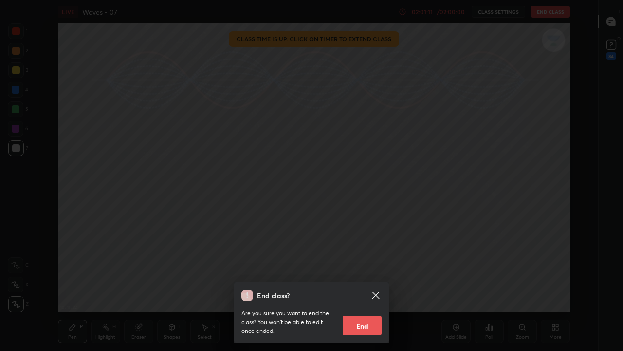
click at [356, 288] on button "End" at bounding box center [362, 325] width 39 height 19
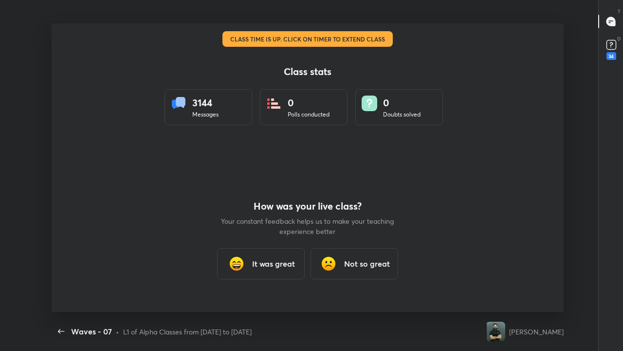
scroll to position [48403, 48076]
type textarea "x"
click at [59, 288] on icon "button" at bounding box center [61, 331] width 6 height 4
